Goal: Information Seeking & Learning: Learn about a topic

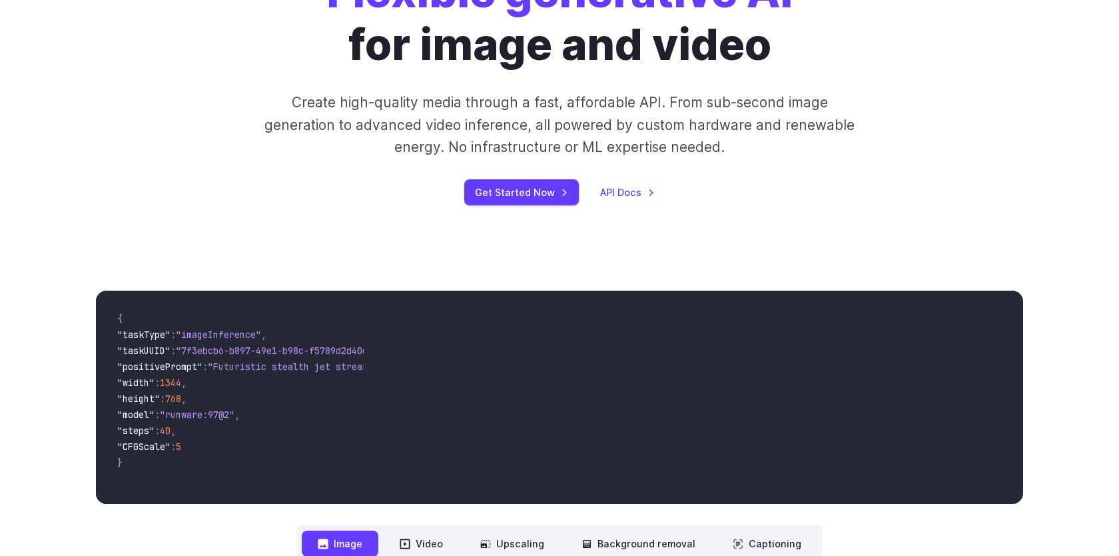
scroll to position [237, 0]
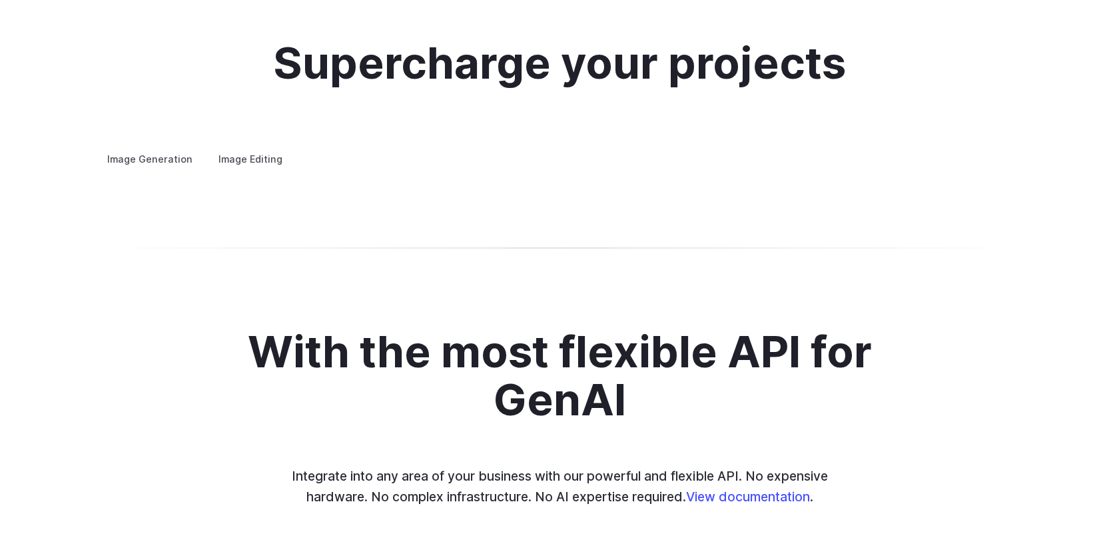
click at [65, 232] on div "Supercharge your projects Image Generation Image Editing Custom avatars Create …" at bounding box center [559, 103] width 1119 height 257
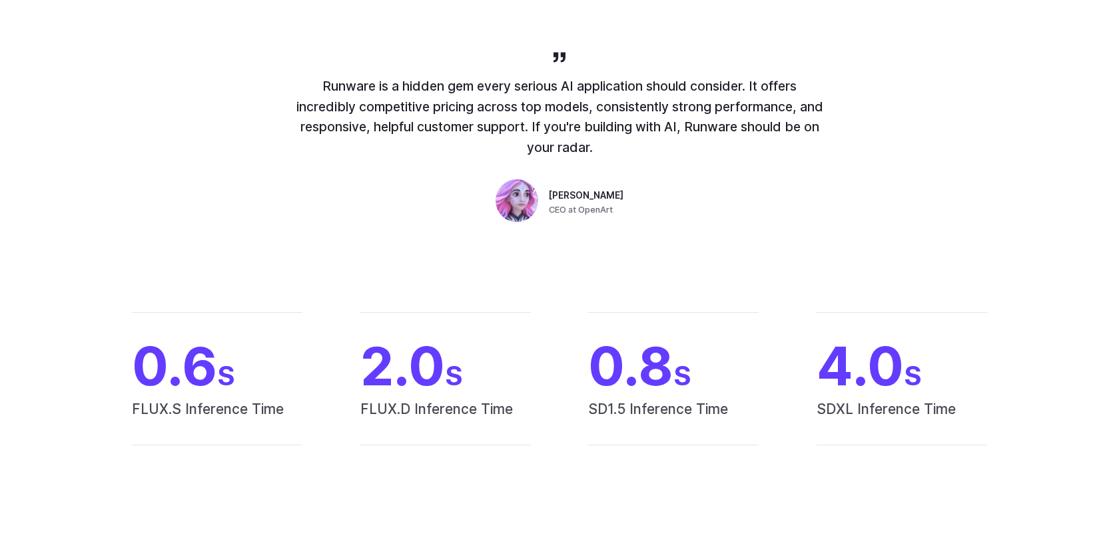
scroll to position [0, 0]
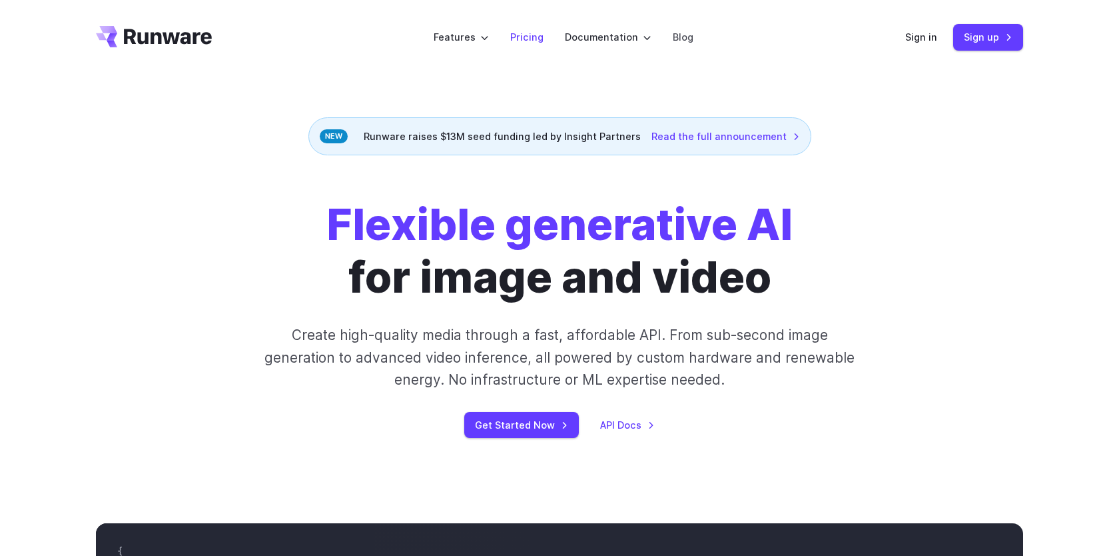
click at [536, 36] on link "Pricing" at bounding box center [526, 36] width 33 height 15
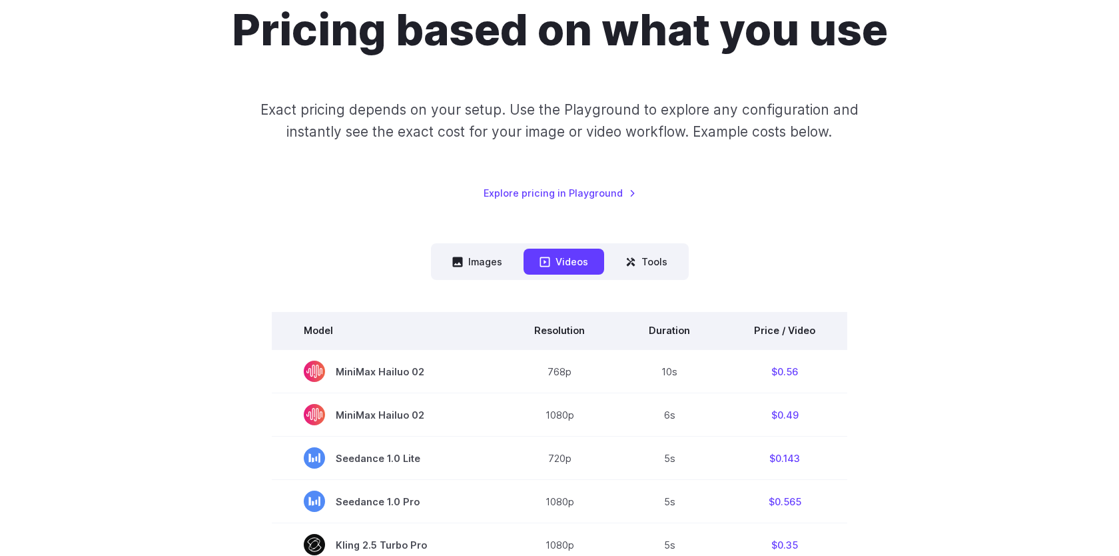
scroll to position [149, 0]
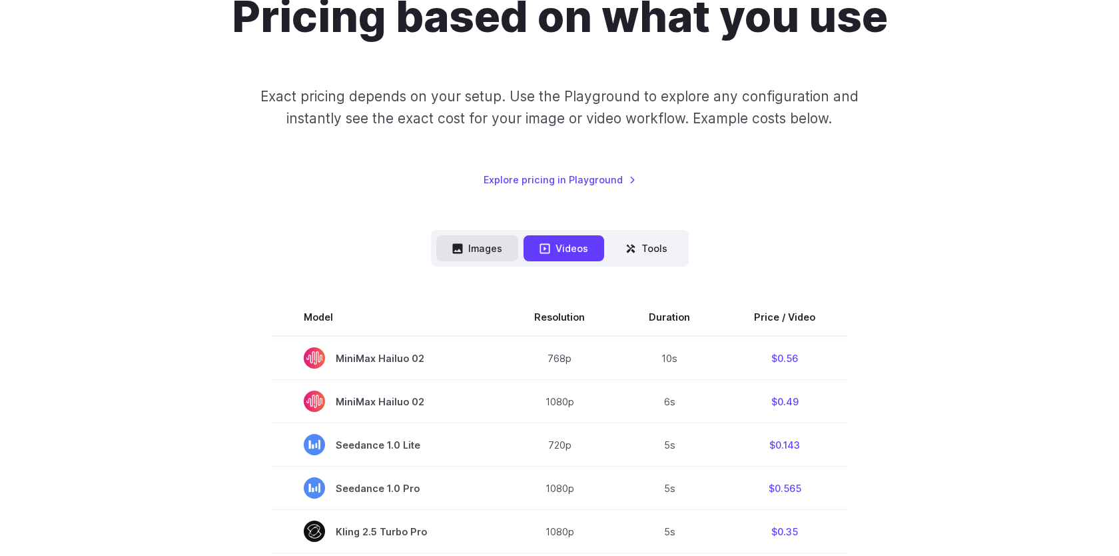
click at [484, 256] on button "Images" at bounding box center [477, 248] width 82 height 26
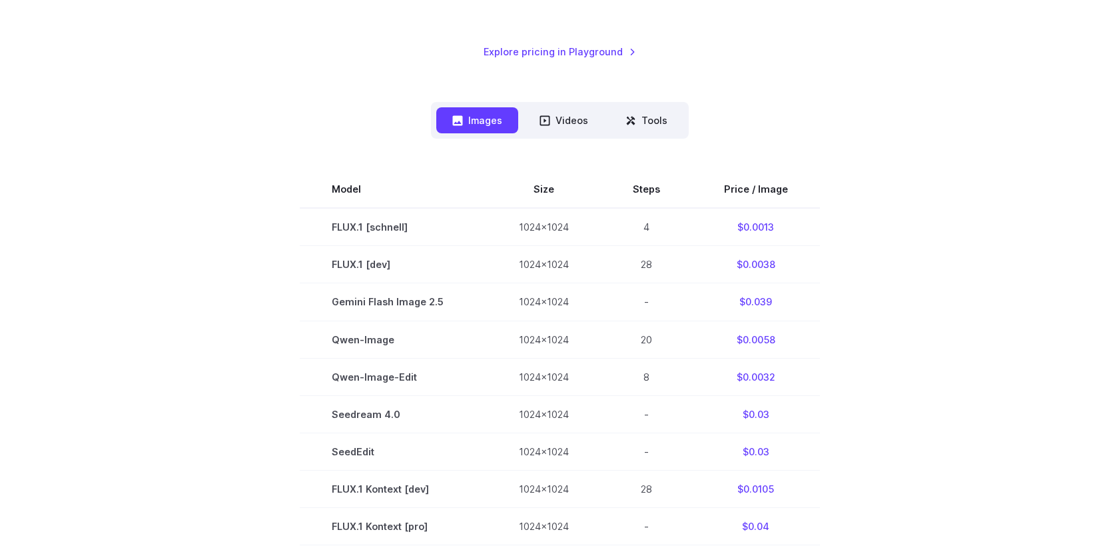
scroll to position [277, 0]
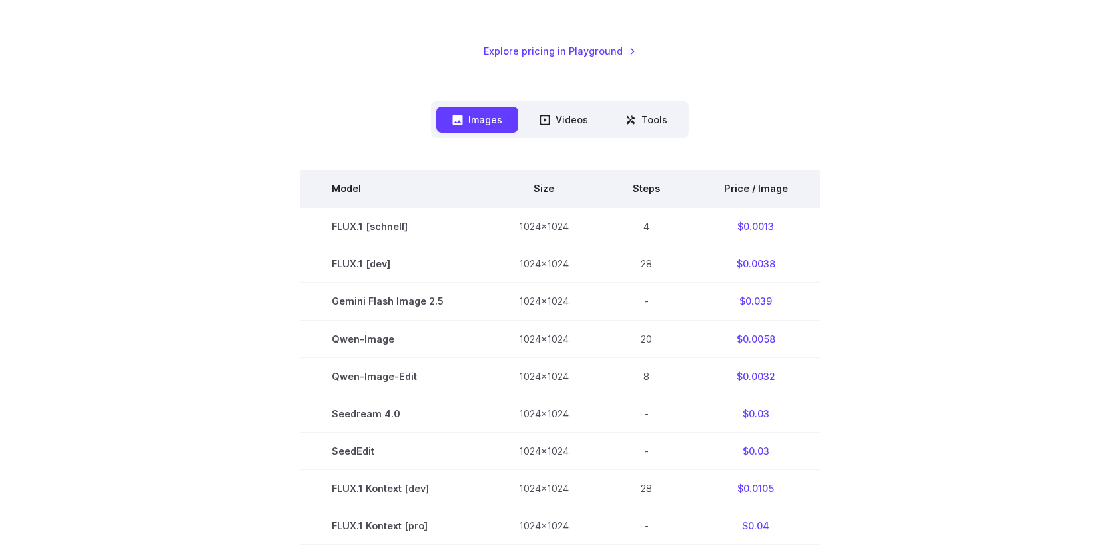
click at [738, 187] on th "Price / Image" at bounding box center [756, 188] width 128 height 37
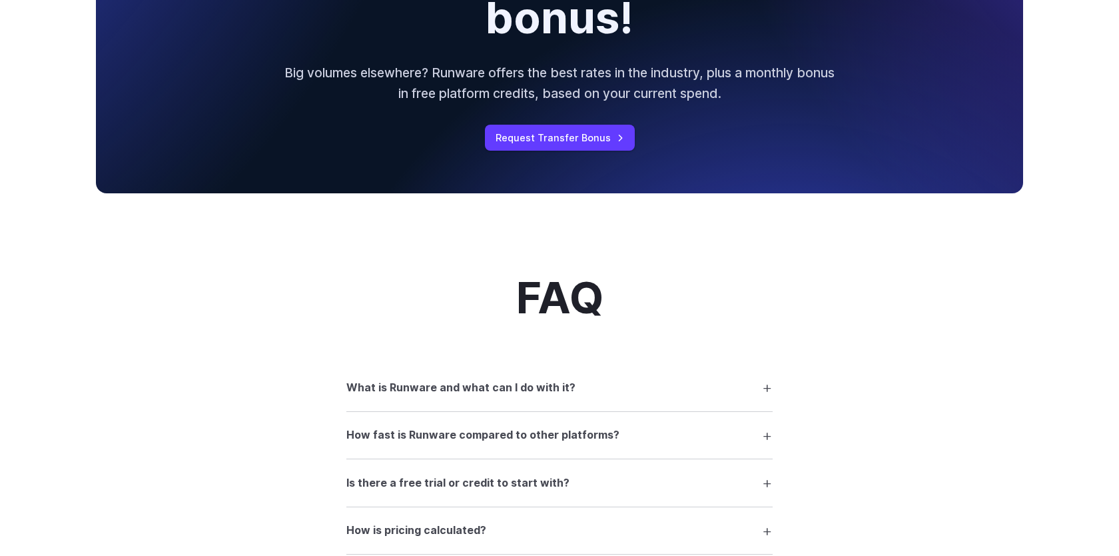
scroll to position [1494, 0]
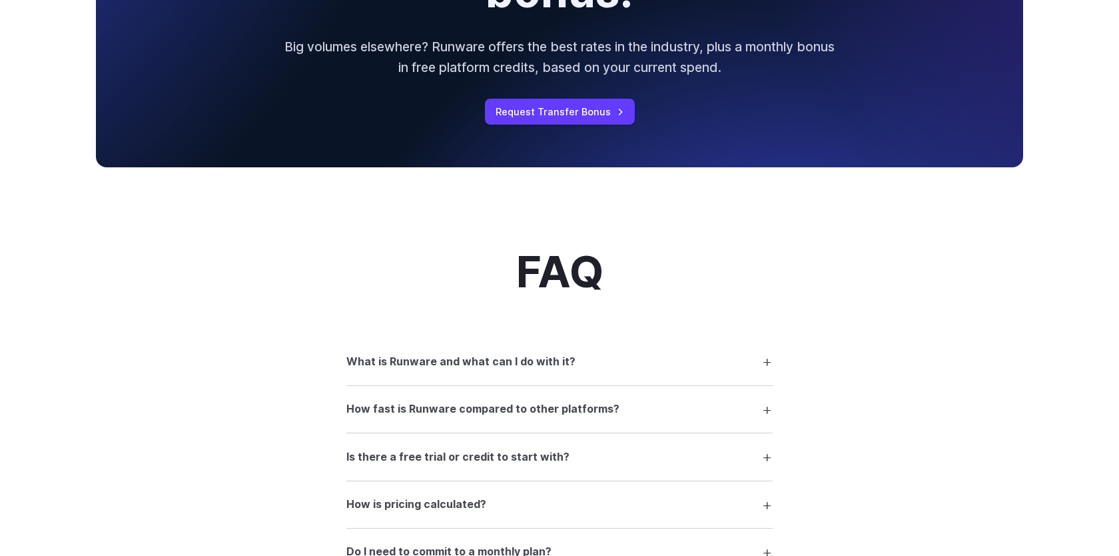
click at [522, 368] on h3 "What is Runware and what can I do with it?" at bounding box center [460, 361] width 229 height 17
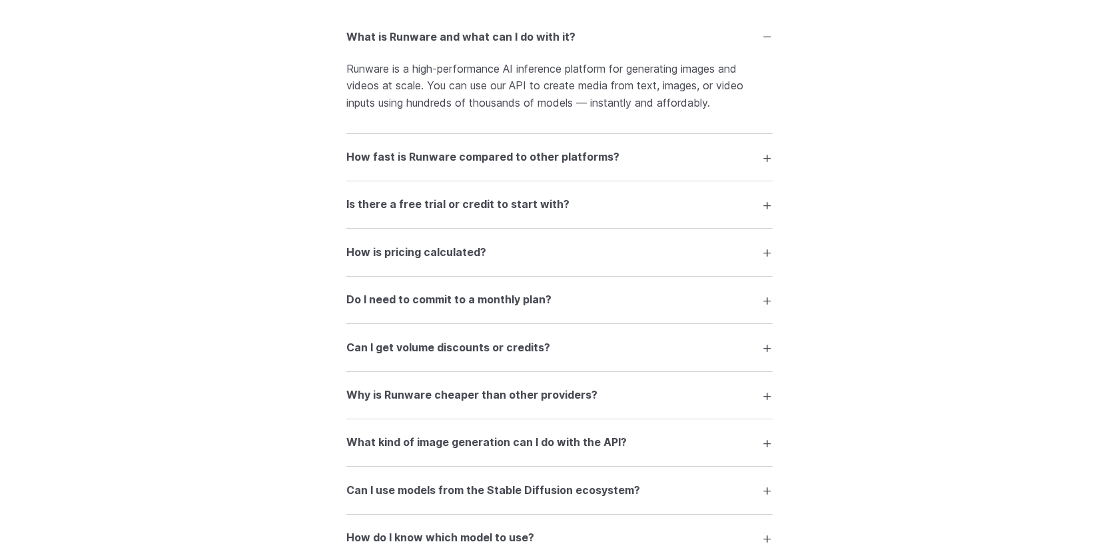
scroll to position [1821, 0]
click at [586, 387] on details "Why is Runware cheaper than other providers? We’ve optimized everything — from …" at bounding box center [559, 393] width 426 height 47
click at [570, 397] on h3 "Why is Runware cheaper than other providers?" at bounding box center [471, 392] width 251 height 17
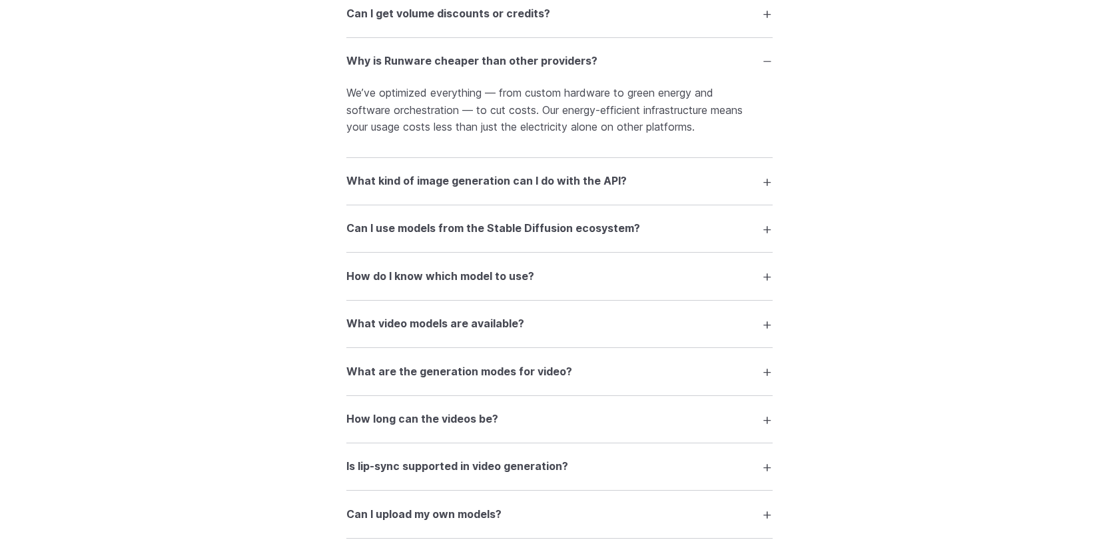
scroll to position [2153, 0]
click at [490, 284] on h3 "How do I know which model to use?" at bounding box center [440, 275] width 188 height 17
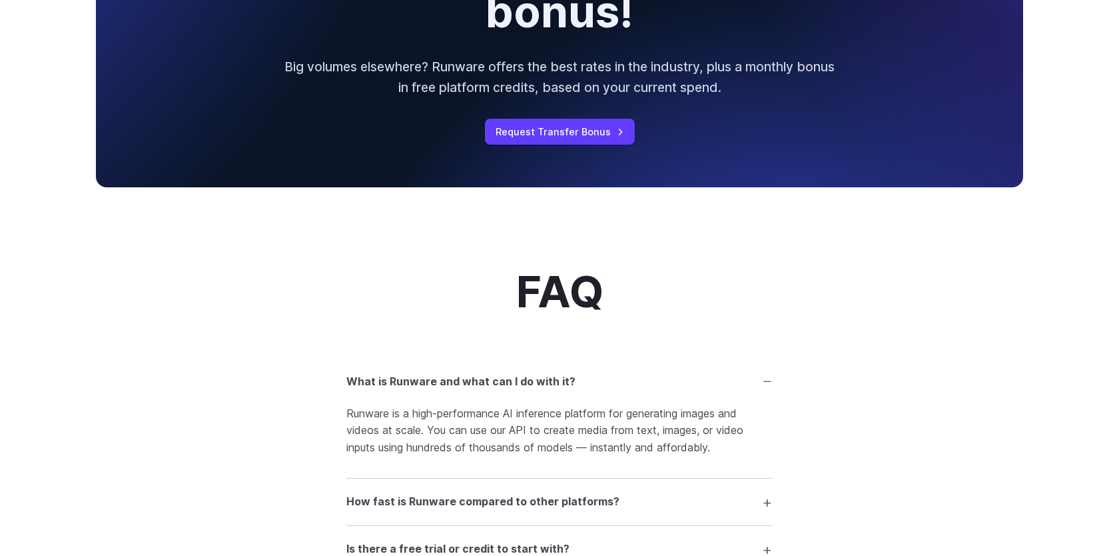
scroll to position [1500, 0]
